Goal: Task Accomplishment & Management: Use online tool/utility

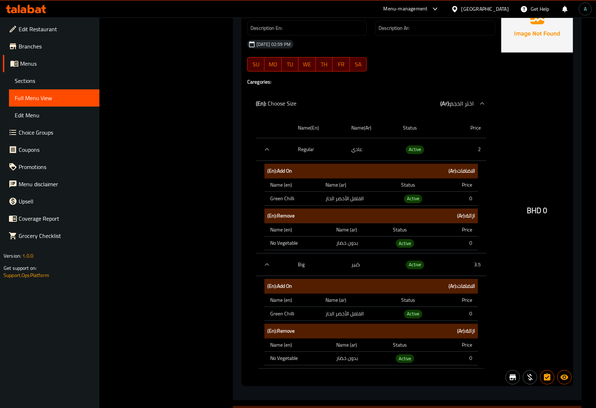
scroll to position [1658, 0]
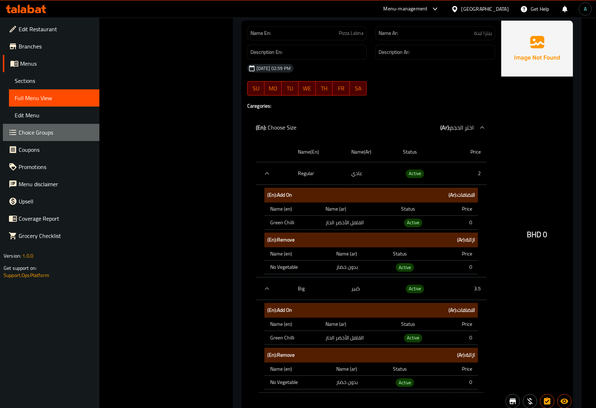
click at [42, 131] on span "Choice Groups" at bounding box center [56, 132] width 75 height 9
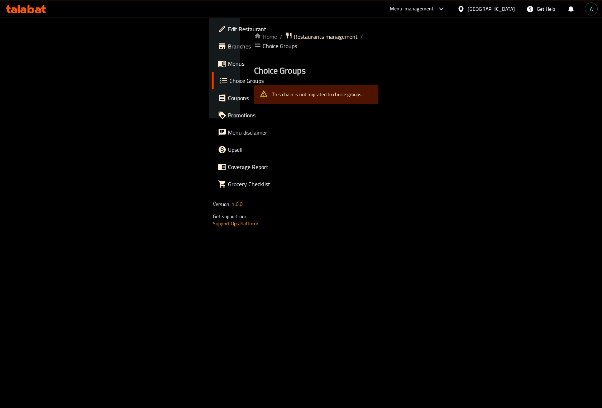
click at [228, 63] on span "Menus" at bounding box center [266, 63] width 76 height 9
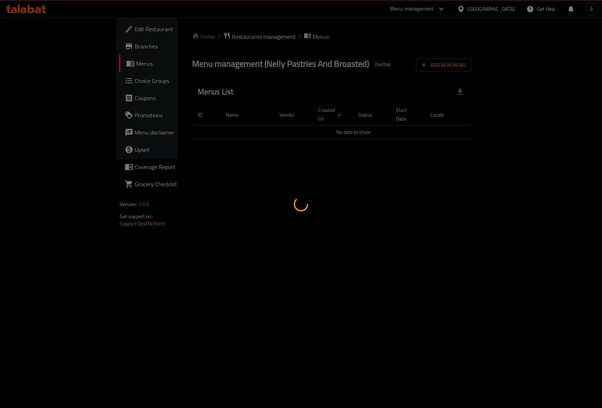
click at [580, 126] on div at bounding box center [301, 204] width 602 height 408
click at [581, 126] on div at bounding box center [301, 204] width 602 height 408
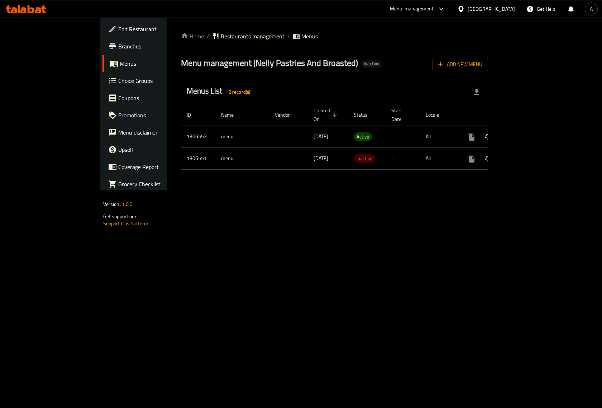
click at [118, 79] on span "Choice Groups" at bounding box center [156, 80] width 76 height 9
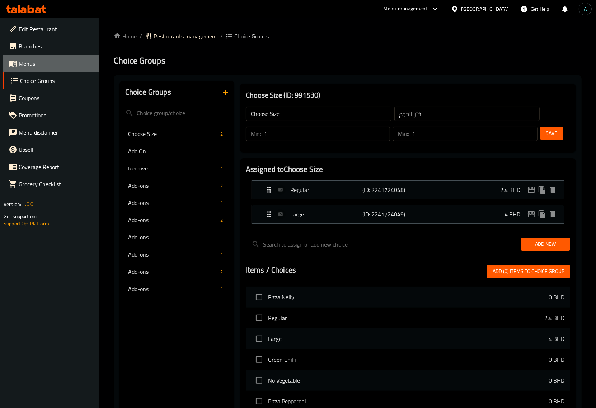
click at [54, 65] on span "Menus" at bounding box center [56, 63] width 75 height 9
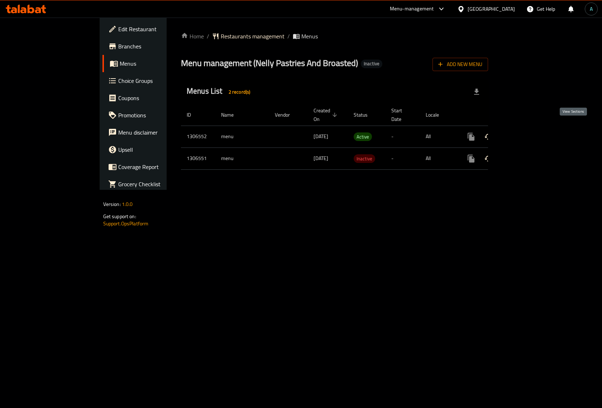
click at [532, 128] on link "enhanced table" at bounding box center [523, 136] width 17 height 17
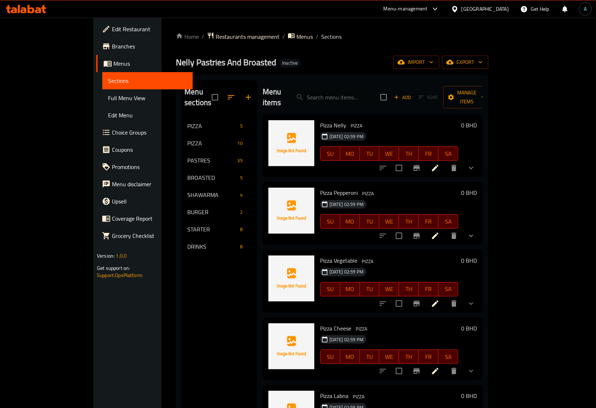
click at [108, 98] on span "Full Menu View" at bounding box center [147, 98] width 79 height 9
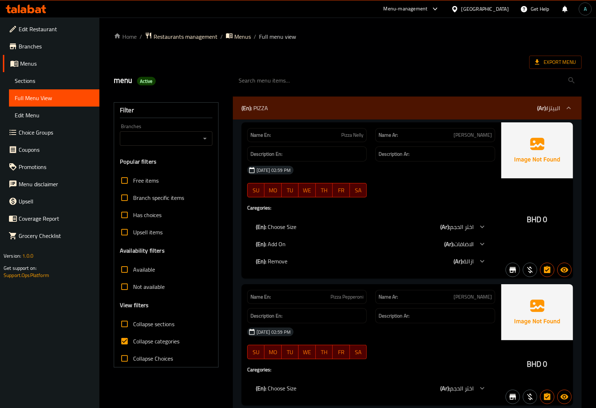
click at [144, 337] on span "Collapse categories" at bounding box center [156, 341] width 46 height 9
click at [133, 336] on input "Collapse categories" at bounding box center [124, 340] width 17 height 17
checkbox input "false"
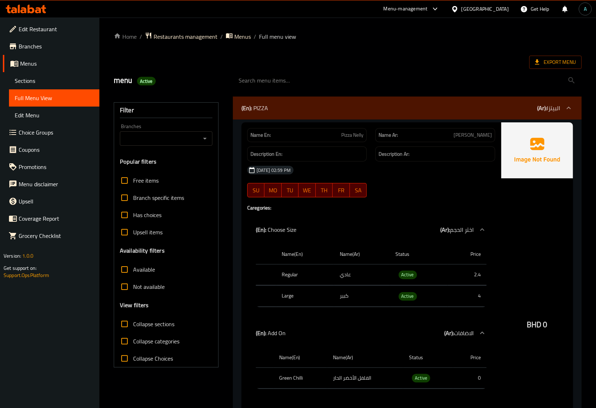
click at [541, 58] on span "Export Menu" at bounding box center [555, 62] width 41 height 9
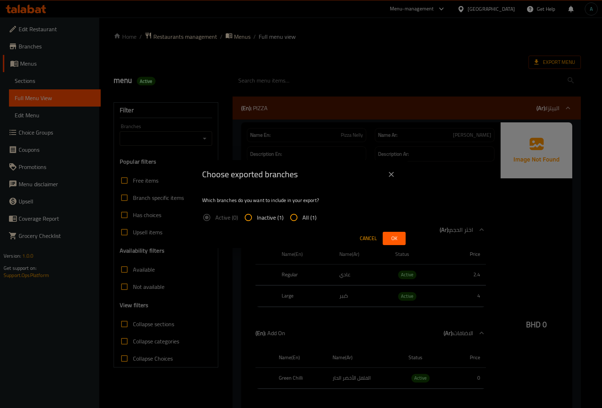
click at [303, 214] on span "All (1)" at bounding box center [310, 217] width 14 height 9
click at [303, 214] on input "All (1)" at bounding box center [293, 217] width 17 height 17
radio input "true"
click at [390, 232] on button "Ok" at bounding box center [394, 238] width 23 height 13
